Goal: Navigation & Orientation: Find specific page/section

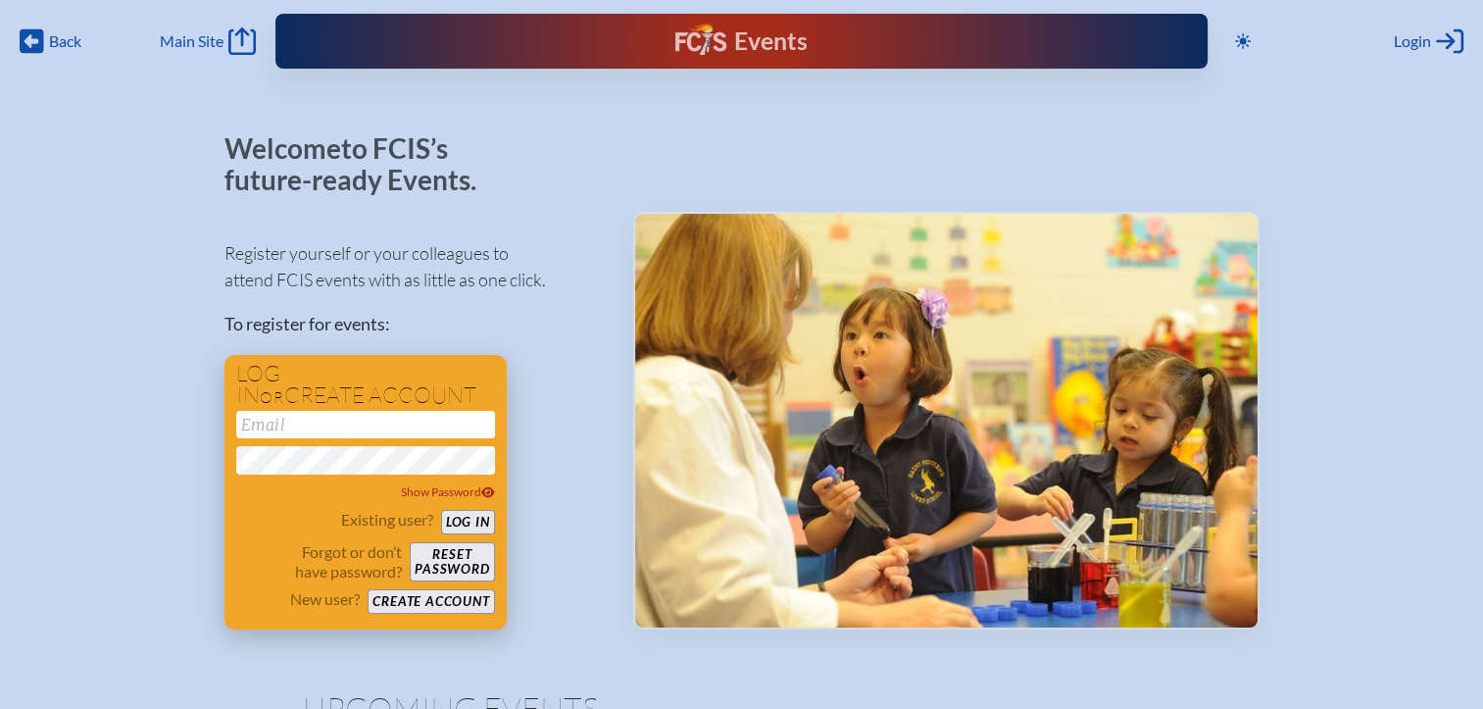
type input "[EMAIL_ADDRESS][DOMAIN_NAME]"
click at [461, 524] on button "Log in" at bounding box center [468, 522] width 54 height 25
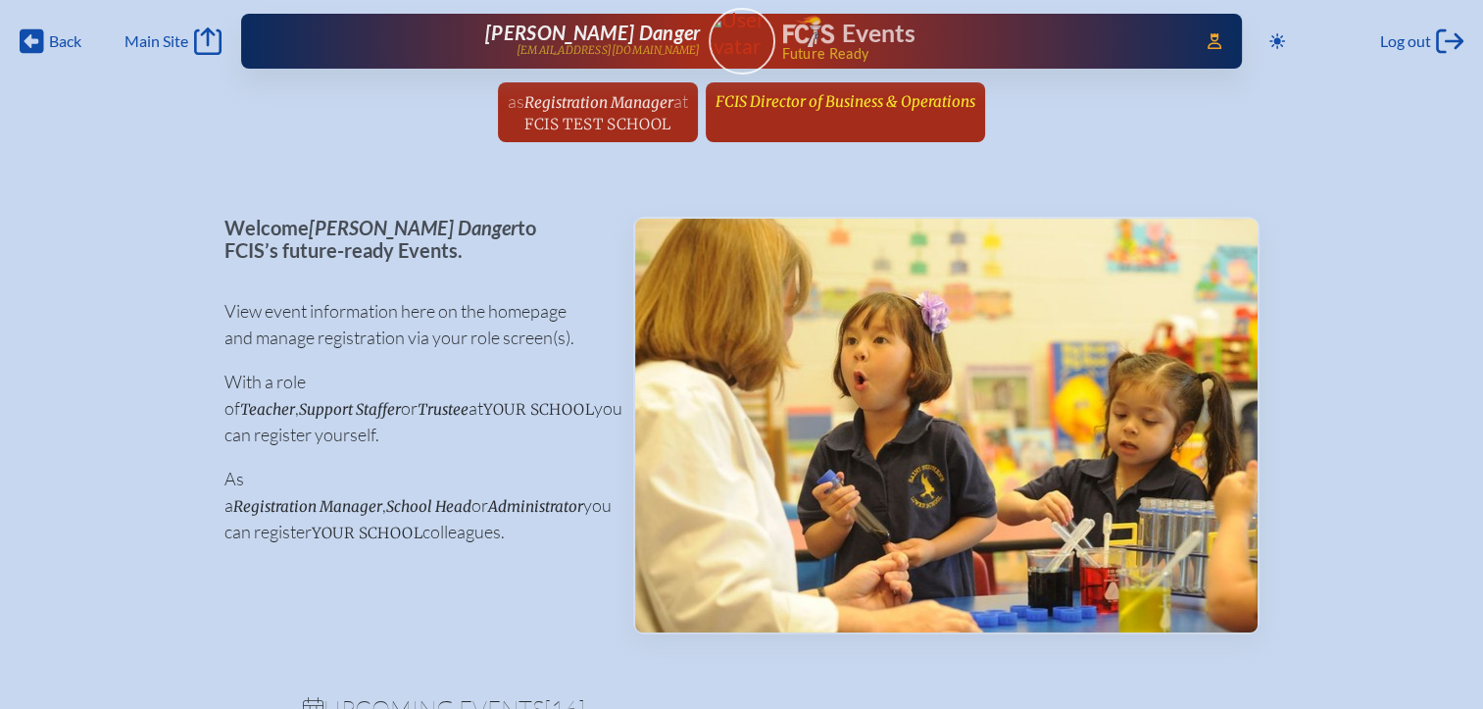
click at [879, 92] on span "FCIS Director of Business & Operations" at bounding box center [846, 101] width 260 height 19
